Goal: Task Accomplishment & Management: Complete application form

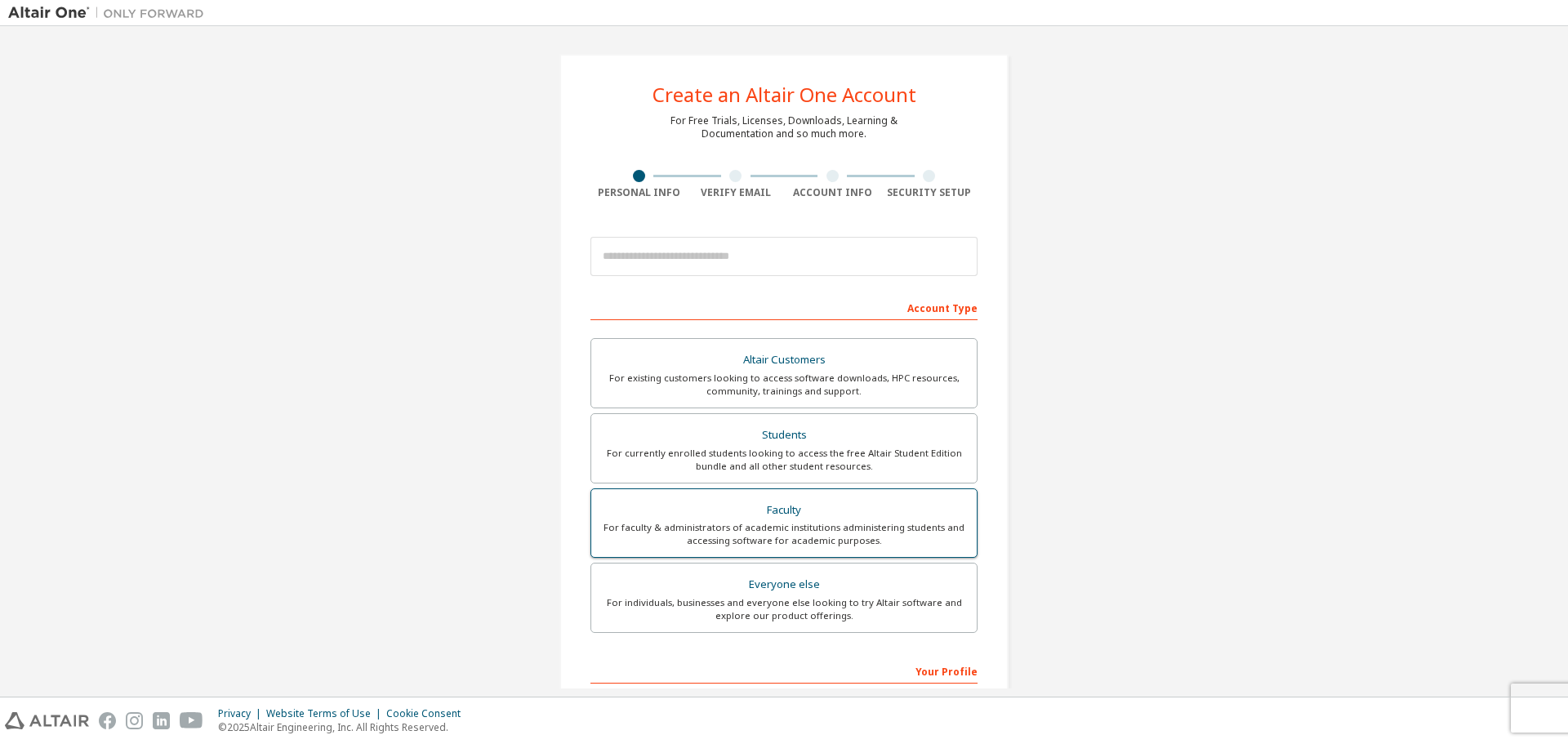
scroll to position [211, 0]
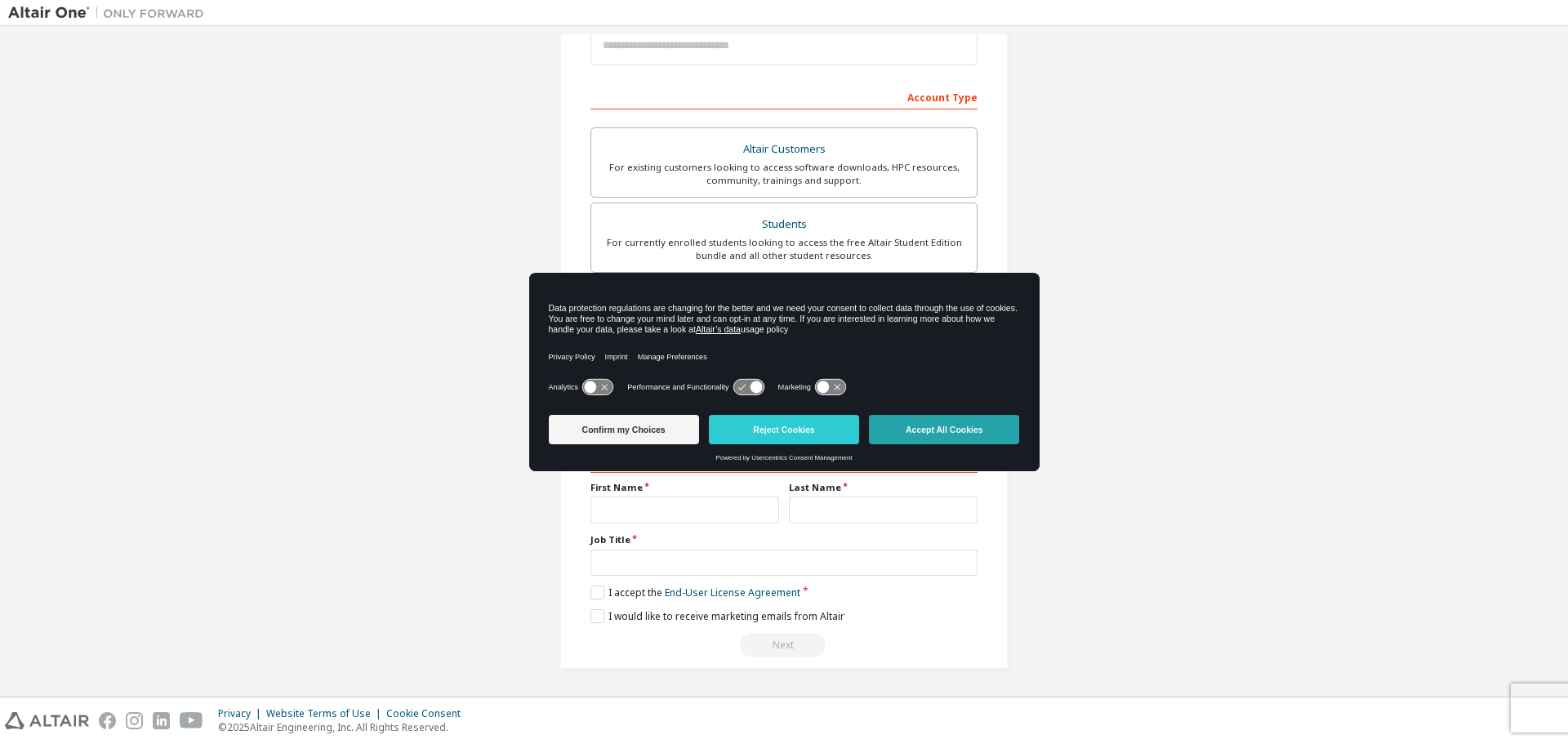
click at [931, 424] on button "Accept All Cookies" at bounding box center [943, 429] width 150 height 29
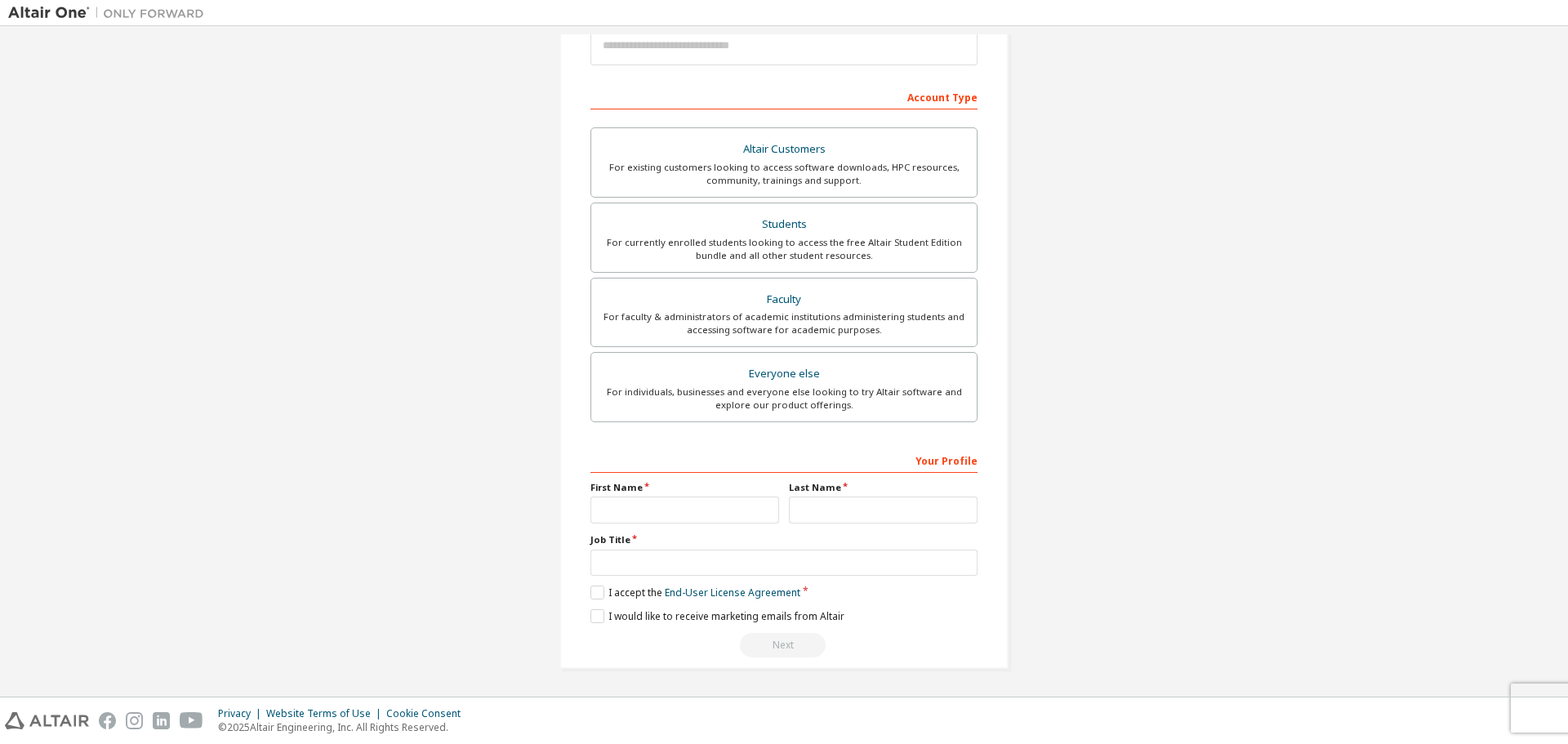
scroll to position [0, 0]
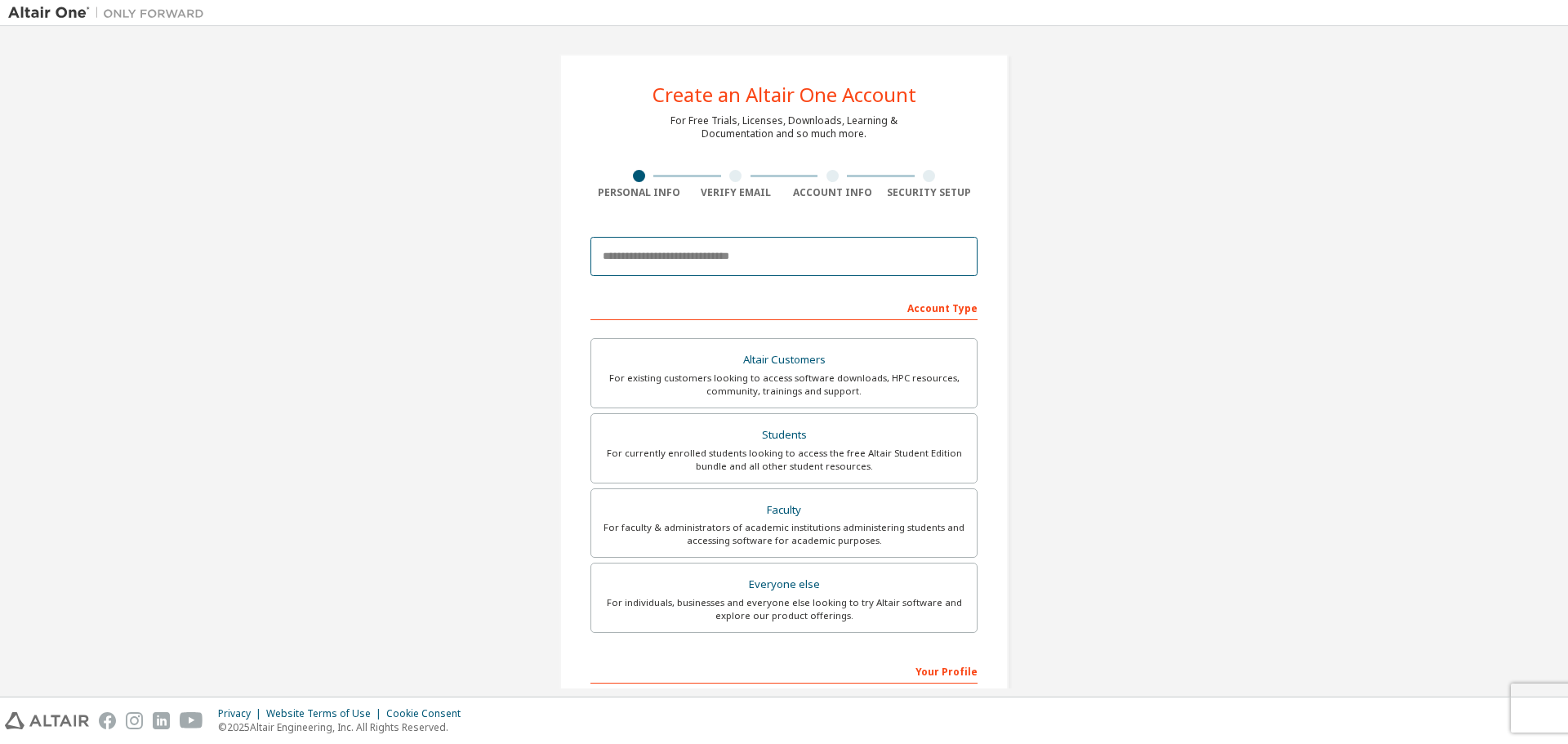
click at [666, 262] on input "email" at bounding box center [783, 256] width 387 height 39
type input "**********"
click at [739, 432] on div "Students" at bounding box center [784, 435] width 366 height 23
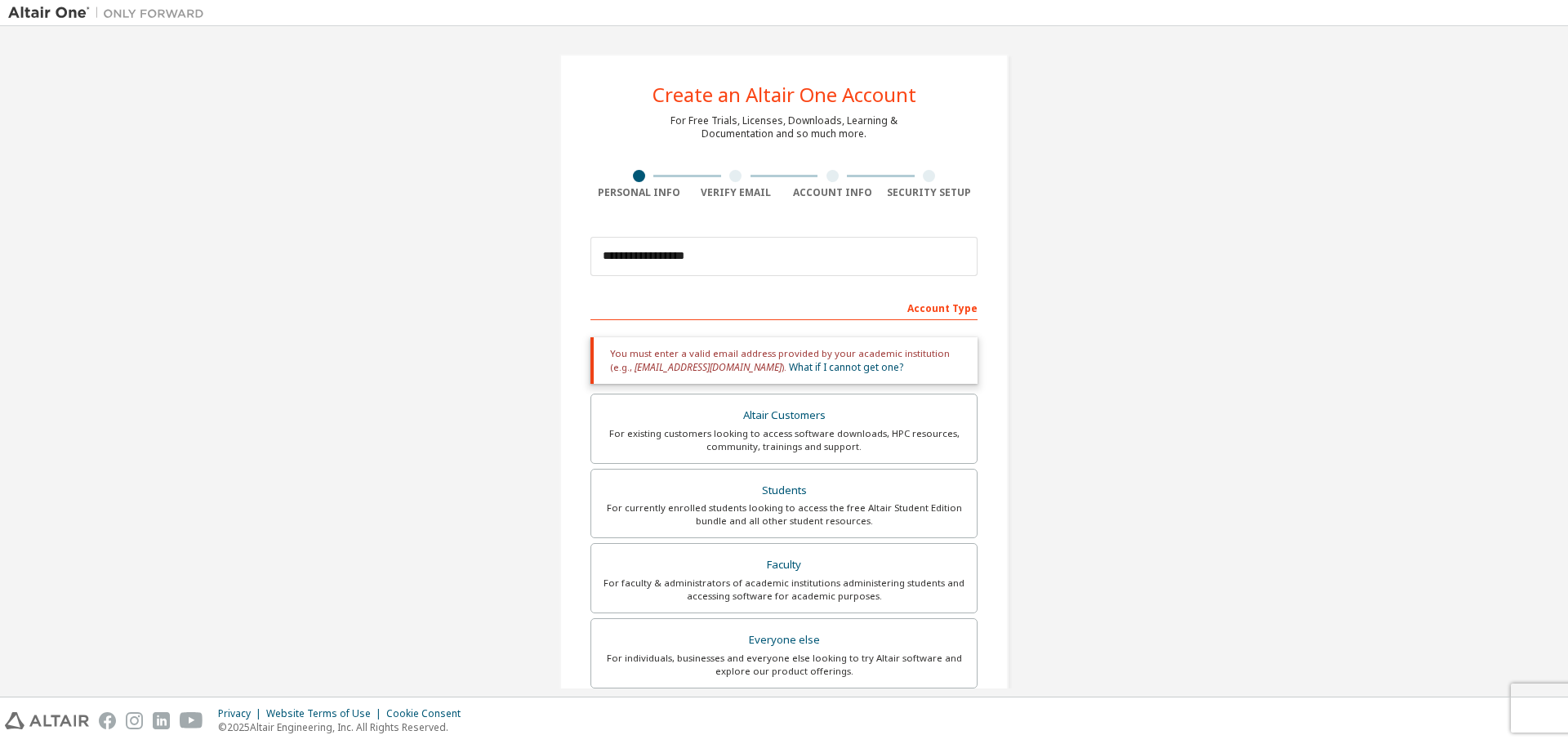
click at [731, 445] on div "For existing customers looking to access software downloads, HPC resources, com…" at bounding box center [784, 440] width 366 height 26
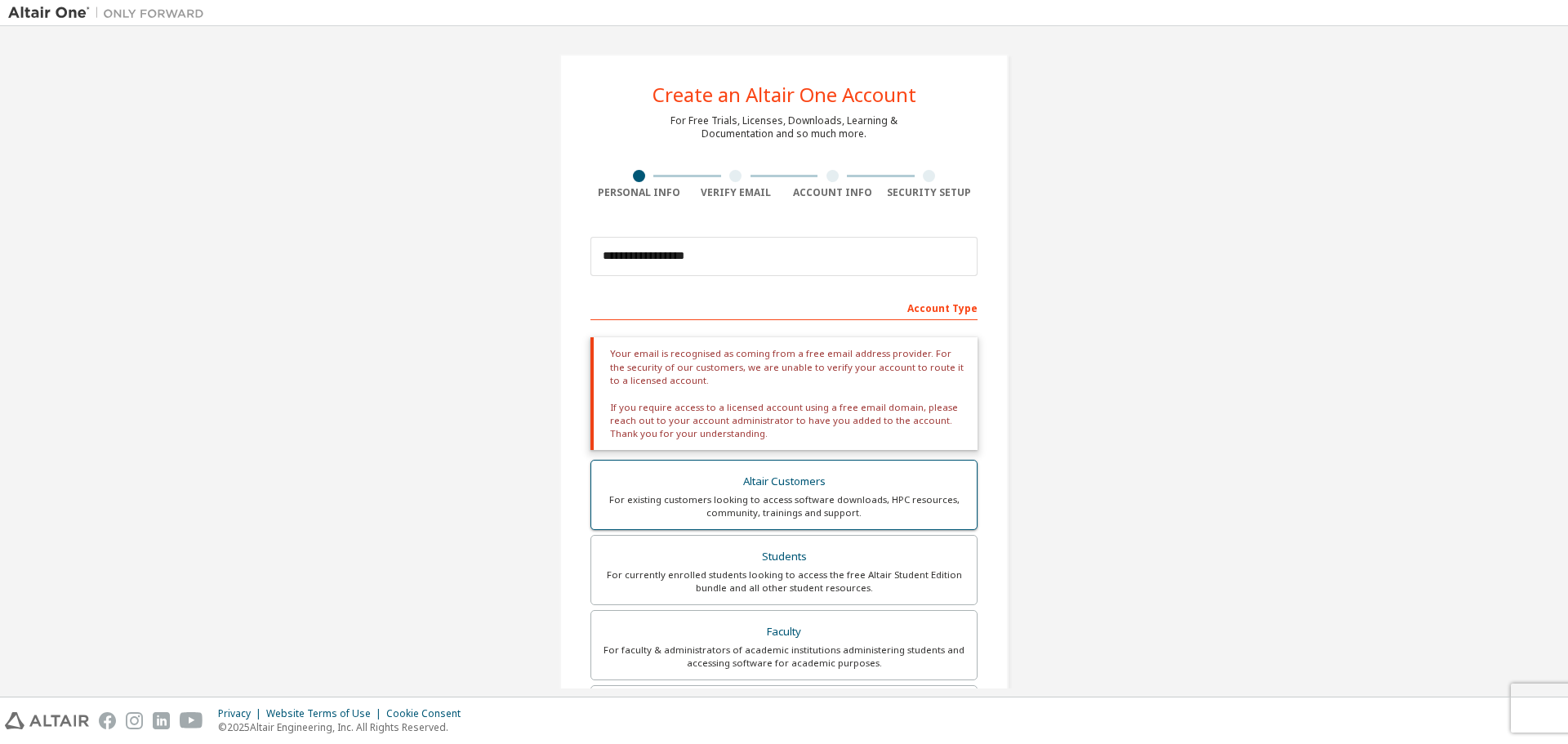
click at [741, 485] on div "Altair Customers" at bounding box center [784, 481] width 366 height 23
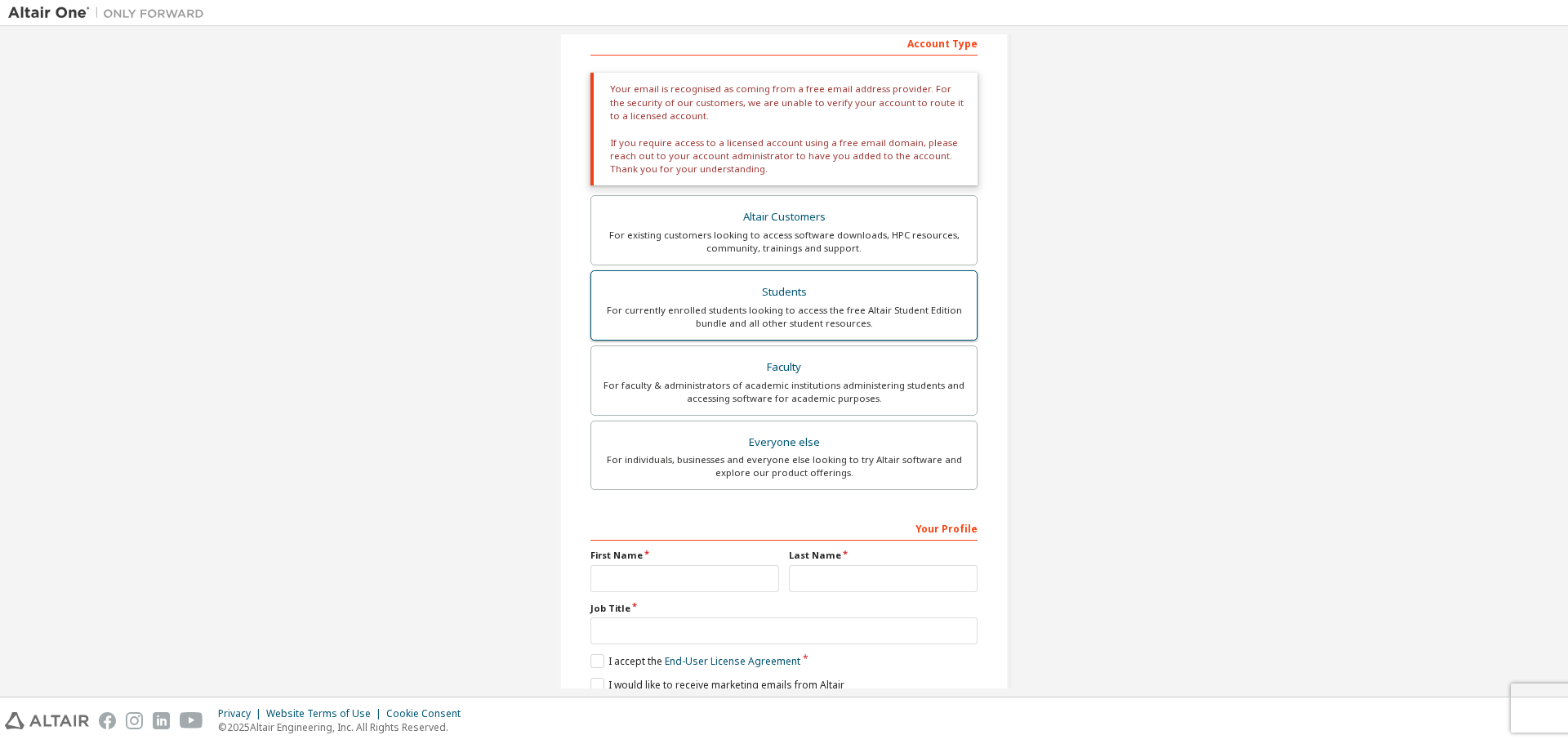
scroll to position [333, 0]
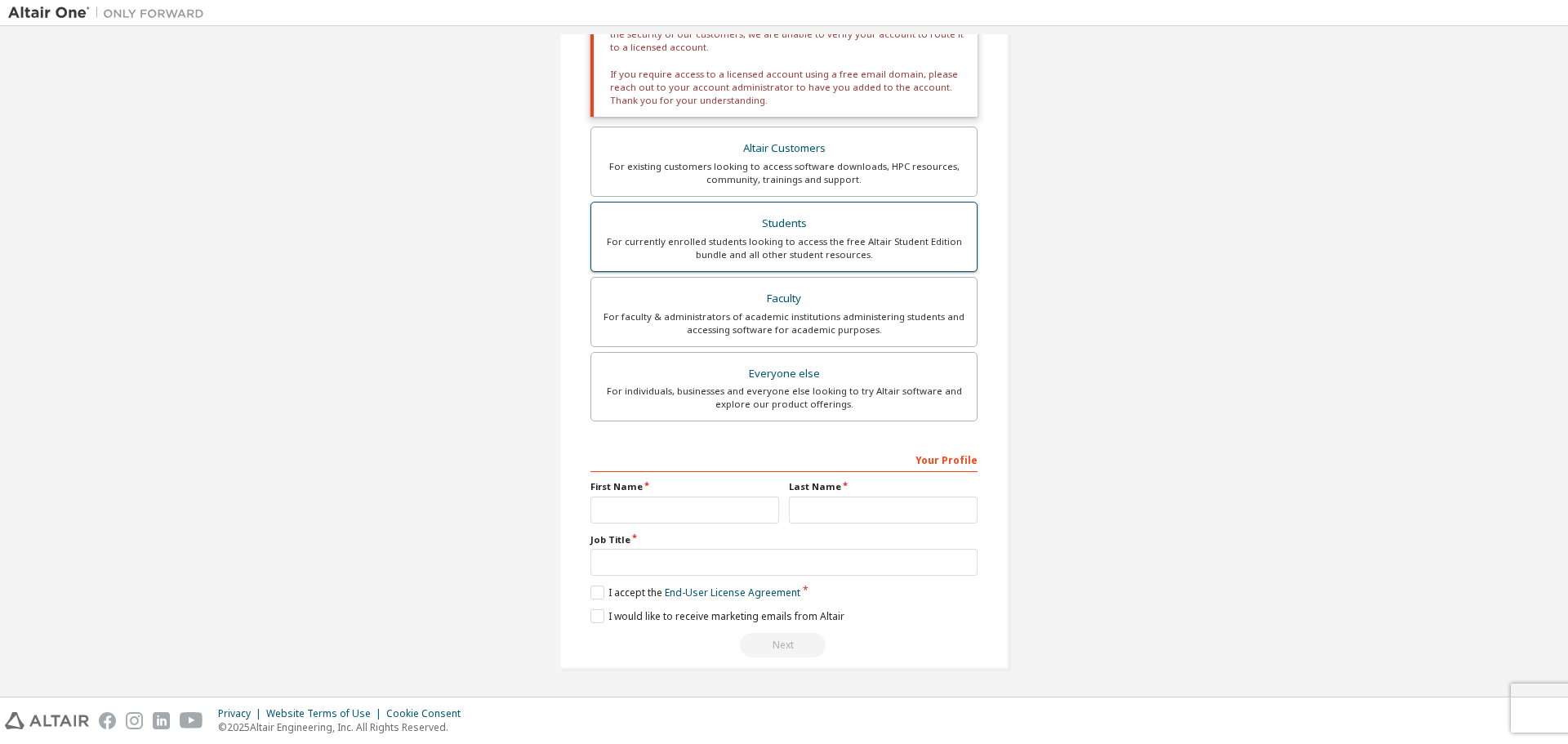
click at [826, 231] on div "Students" at bounding box center [784, 223] width 366 height 23
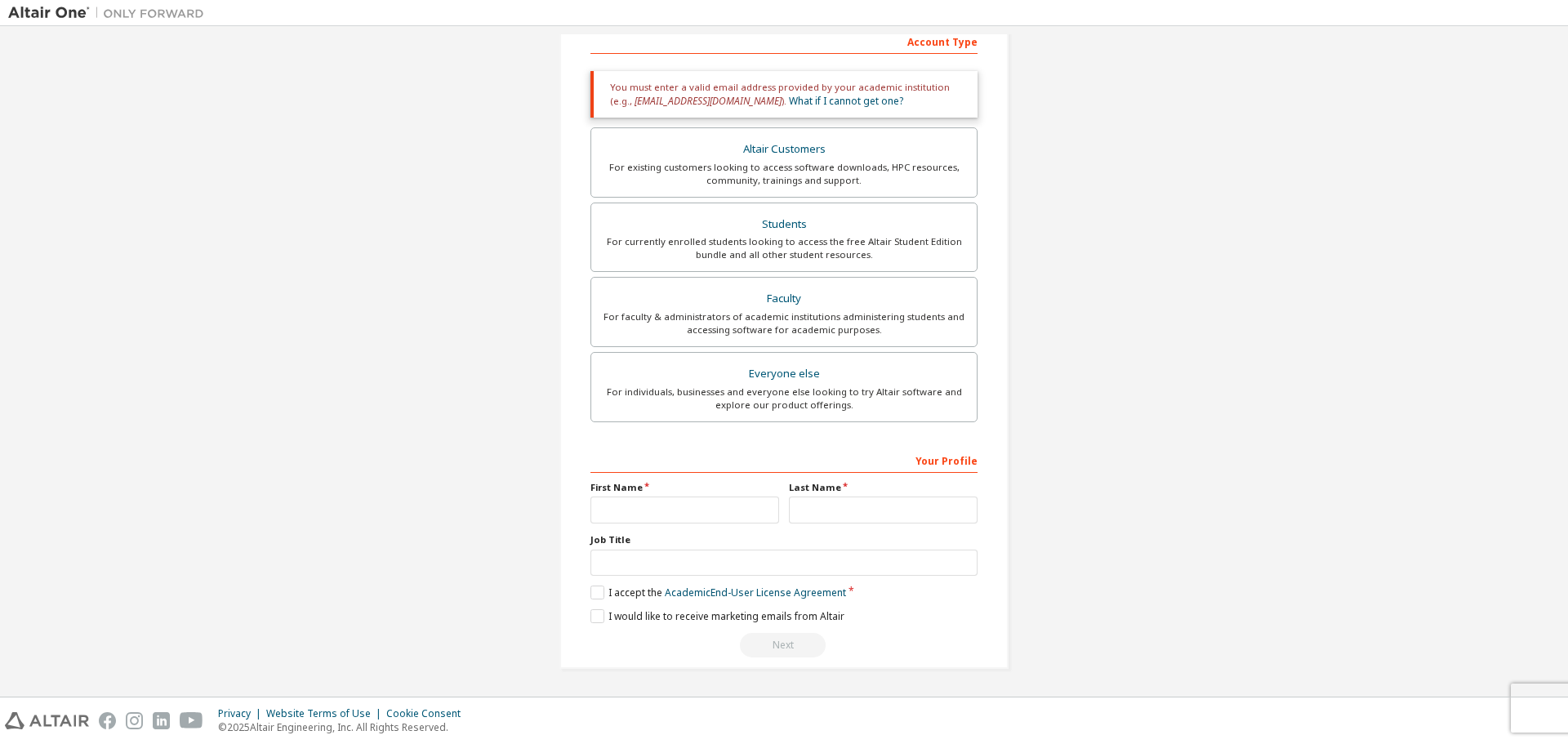
click at [676, 494] on label "First Name" at bounding box center [684, 488] width 189 height 13
click at [682, 505] on input "text" at bounding box center [684, 510] width 189 height 27
type input "*****"
type input "********"
click at [593, 596] on label "I accept the Academic End-User License Agreement" at bounding box center [718, 592] width 255 height 14
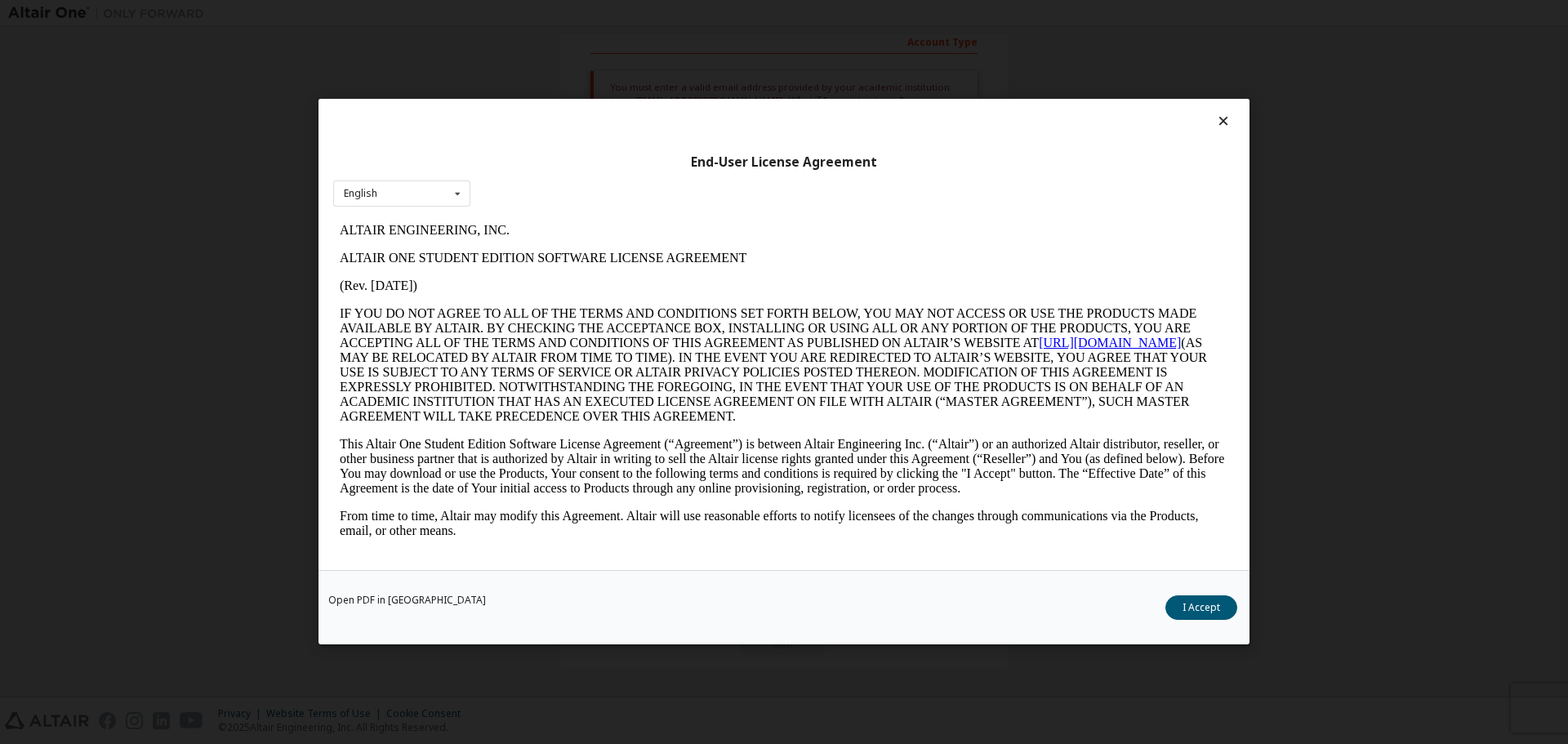
scroll to position [0, 0]
click at [1224, 613] on button "I Accept" at bounding box center [1201, 608] width 72 height 24
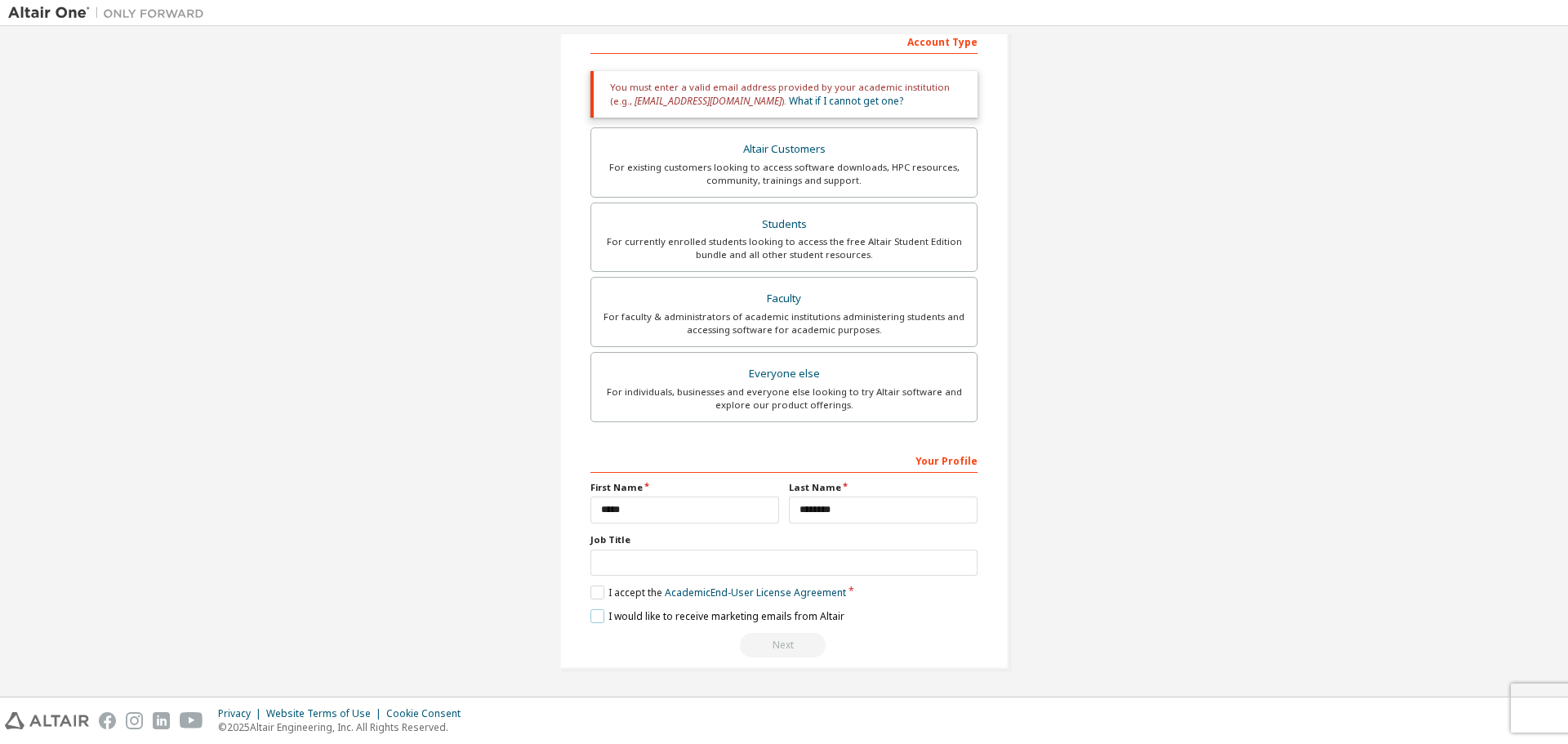
click at [590, 614] on label "I would like to receive marketing emails from Altair" at bounding box center [717, 616] width 254 height 14
click at [715, 568] on input "text" at bounding box center [783, 563] width 387 height 27
type input "*"
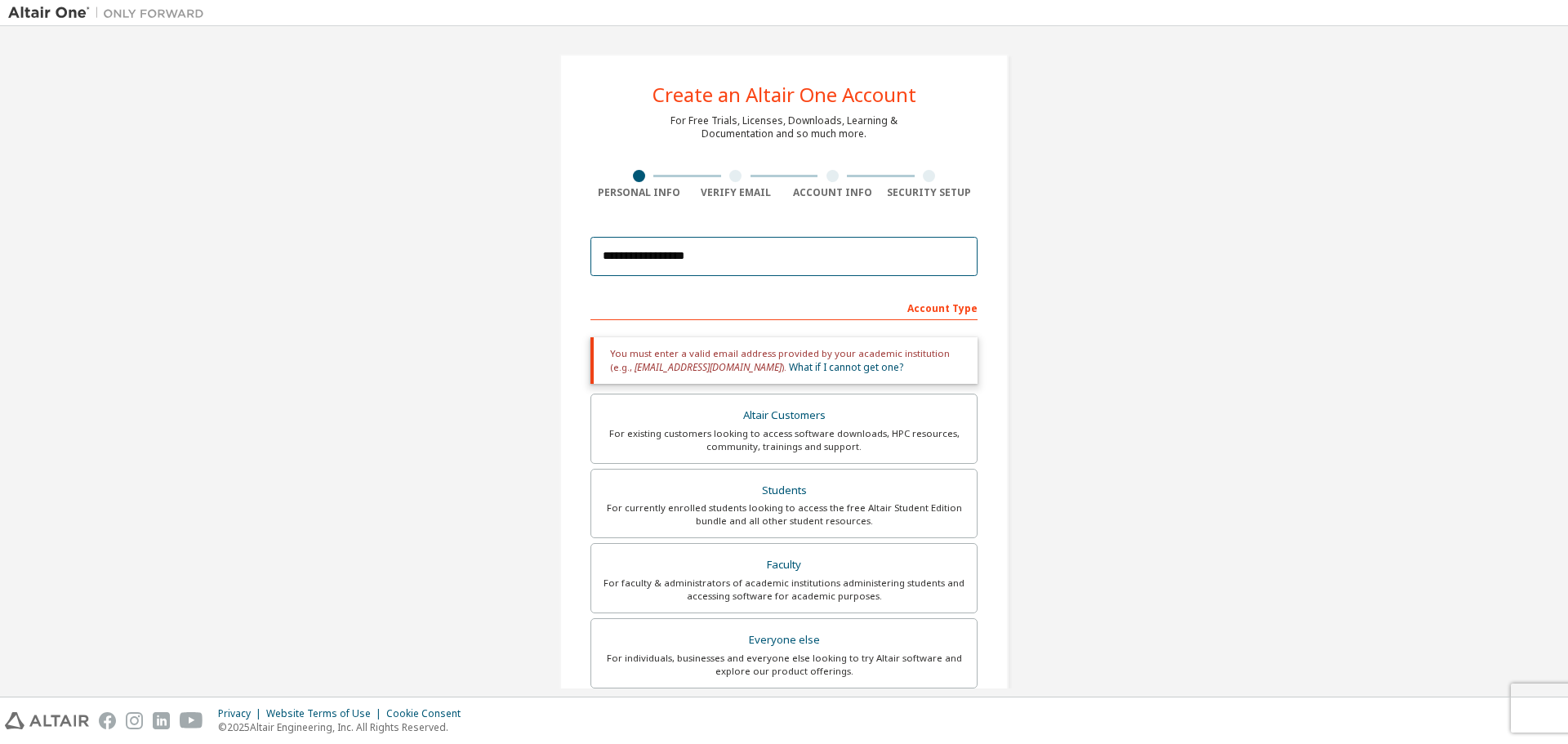
click at [725, 254] on input "**********" at bounding box center [783, 256] width 387 height 39
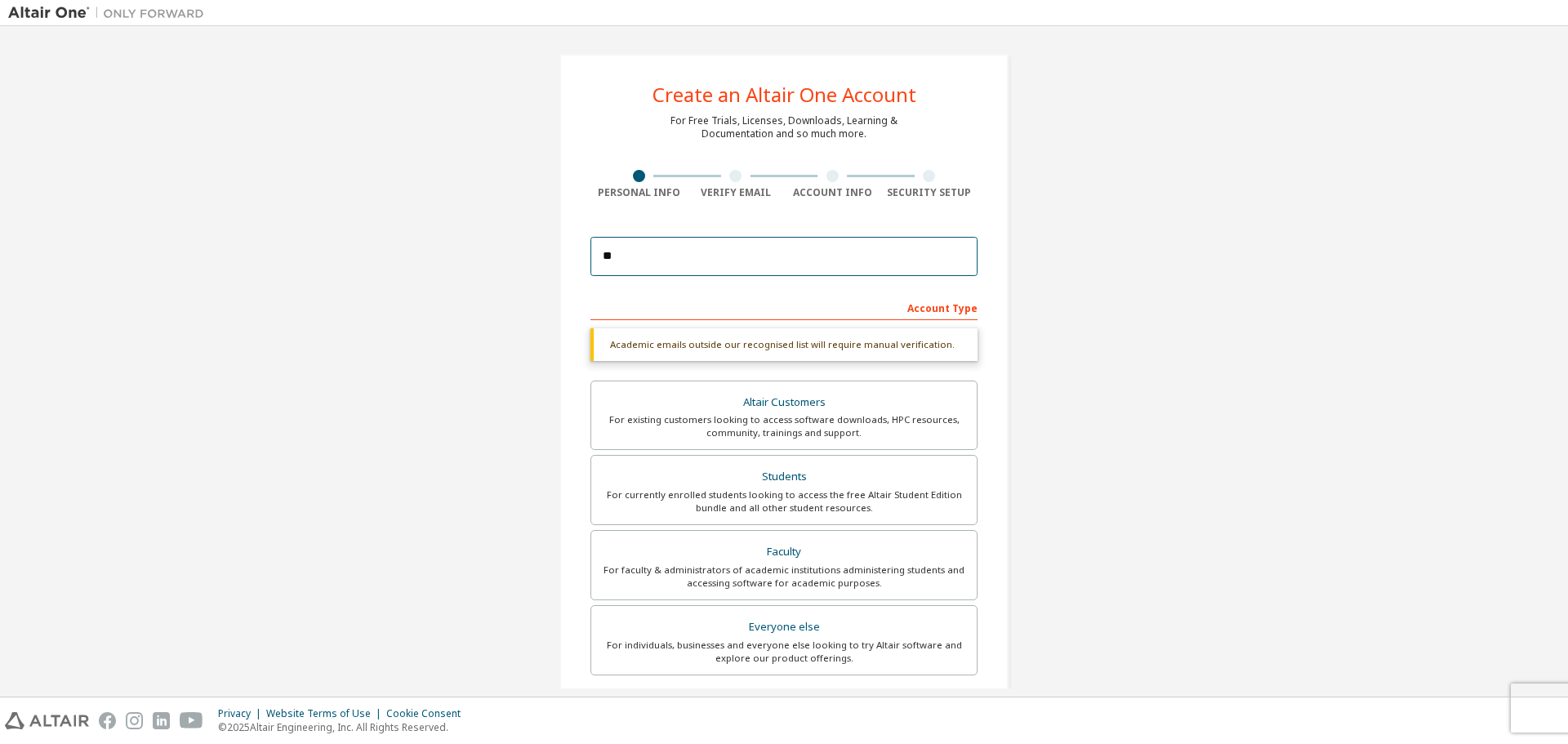
type input "**********"
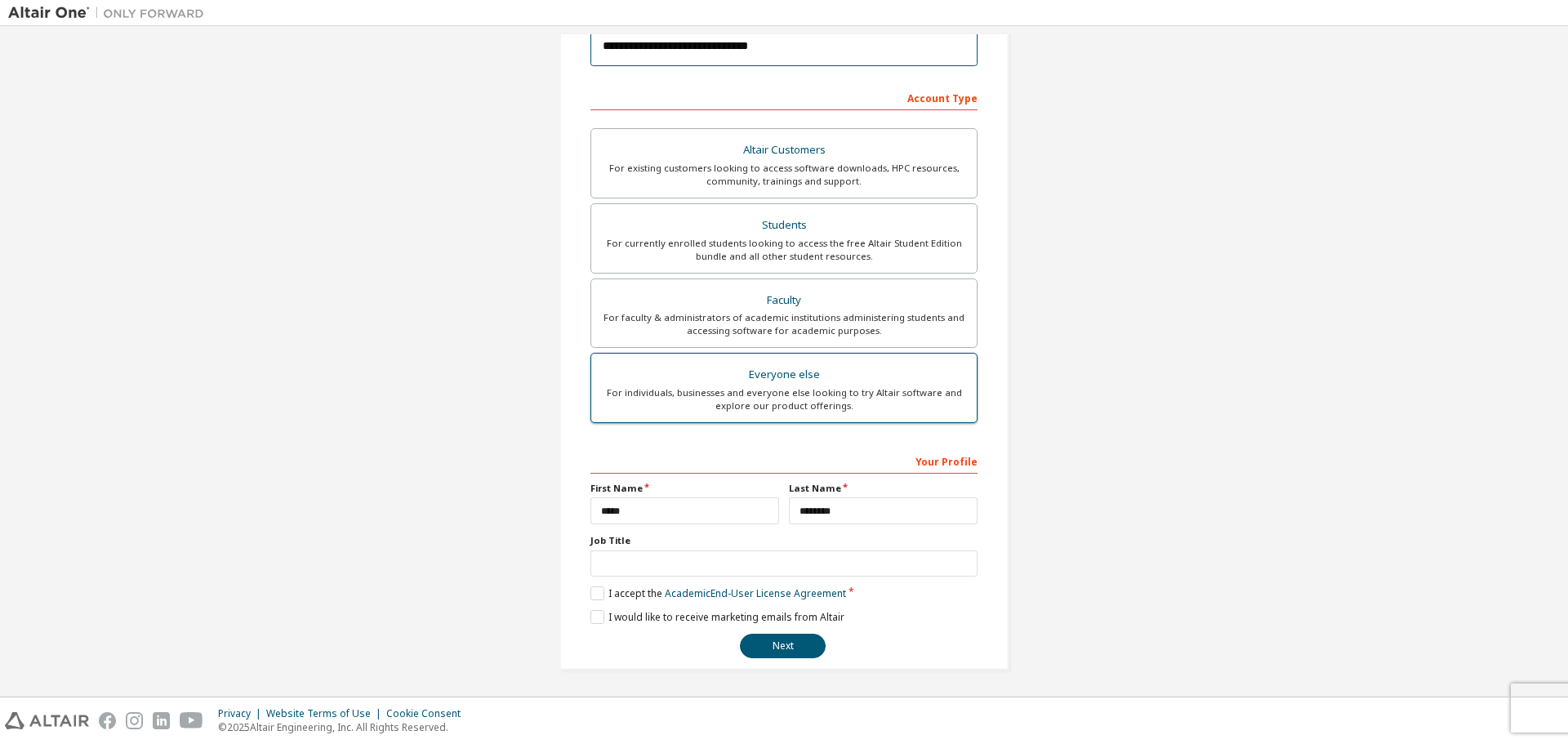
scroll to position [209, 0]
click at [802, 642] on button "Next" at bounding box center [782, 647] width 86 height 24
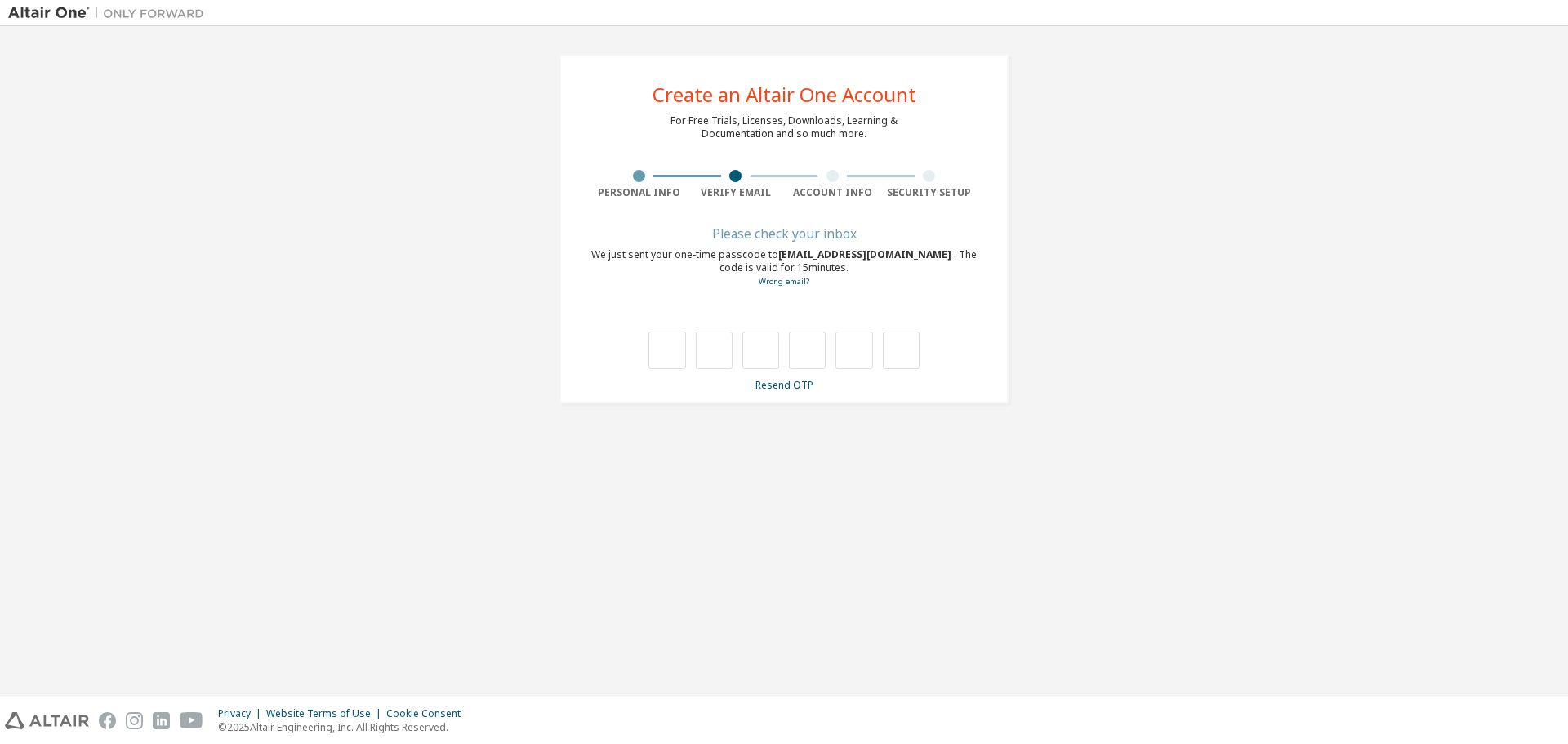
scroll to position [0, 0]
type input "*"
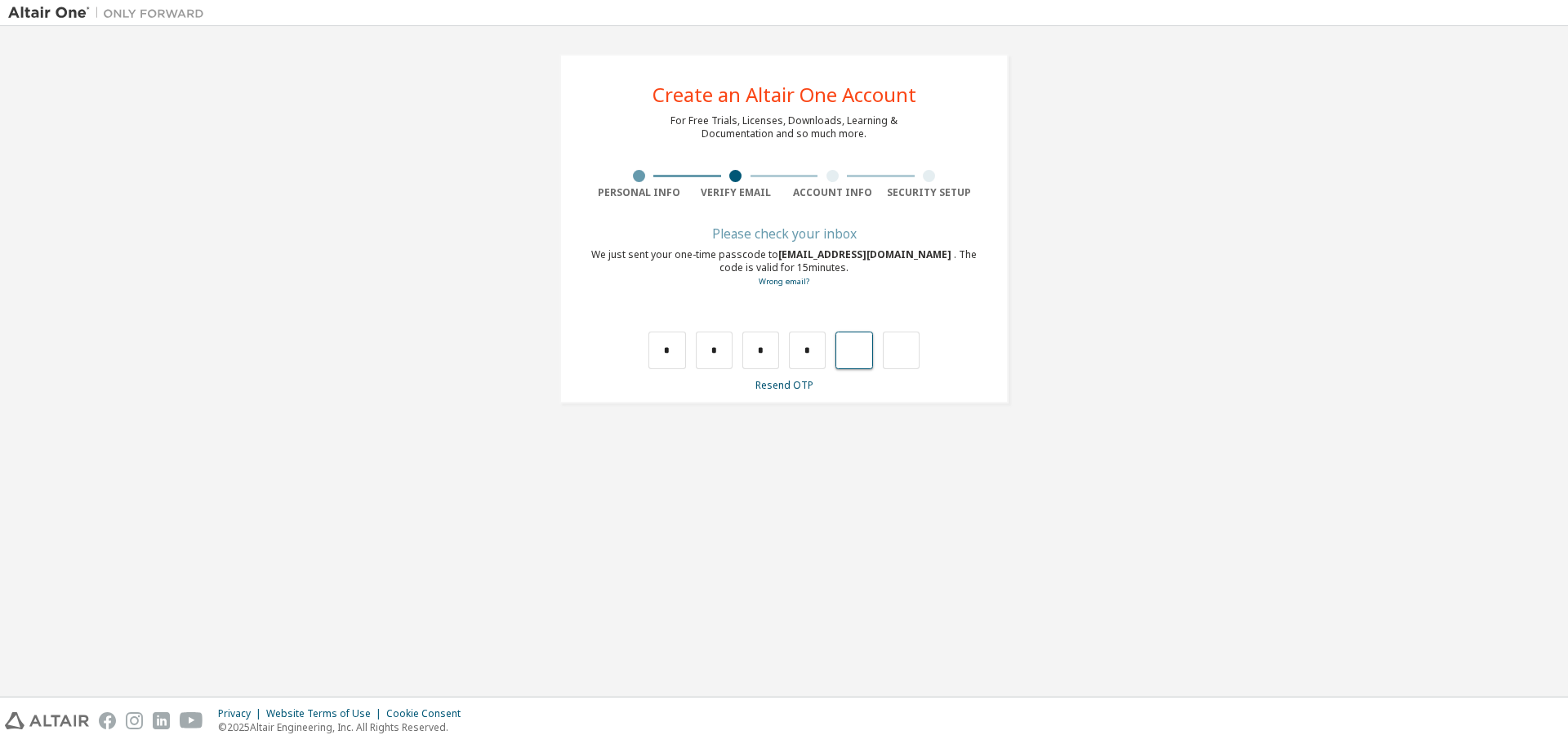
type input "*"
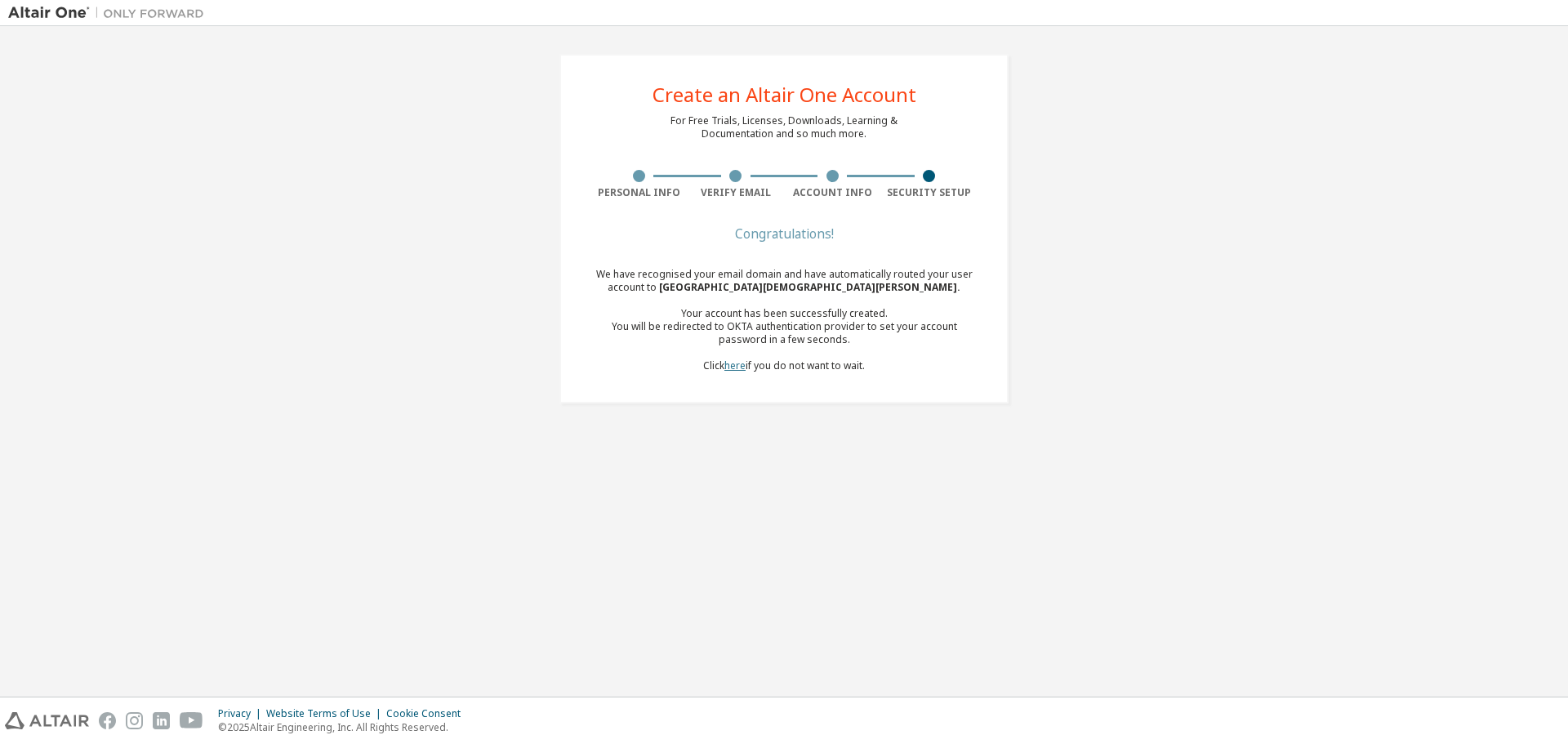
click at [733, 368] on link "here" at bounding box center [734, 365] width 21 height 14
